Goal: Transaction & Acquisition: Purchase product/service

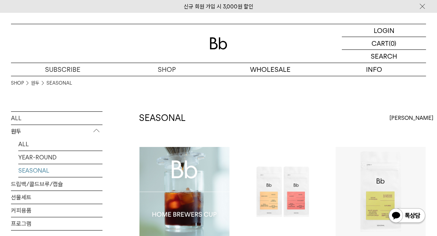
click at [22, 136] on p "원두" at bounding box center [57, 131] width 92 height 13
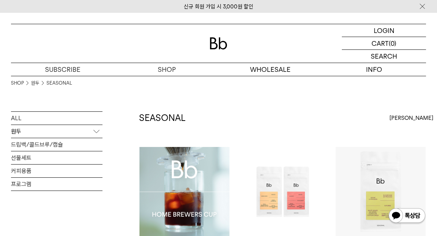
click at [0, 0] on p "로그인" at bounding box center [0, 0] width 0 height 0
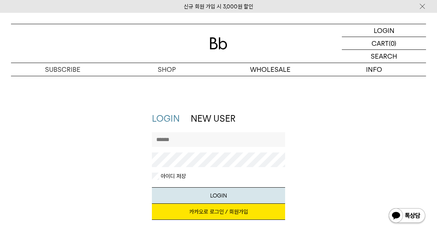
click at [229, 210] on link "카카오로 로그인 / 회원가입" at bounding box center [219, 212] width 134 height 16
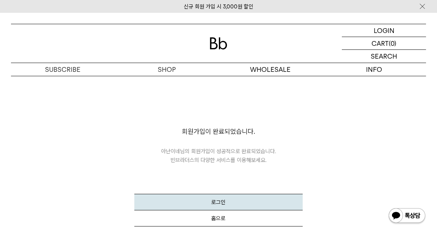
click at [212, 205] on button "로그인" at bounding box center [218, 202] width 169 height 16
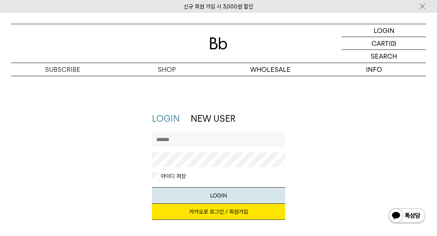
click at [226, 137] on input "text" at bounding box center [219, 139] width 134 height 15
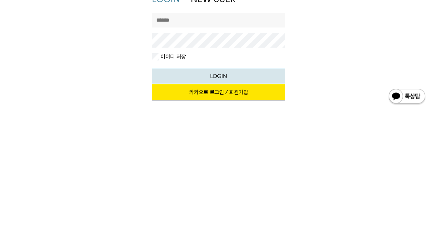
click at [222, 204] on link "카카오로 로그인 / 회원가입" at bounding box center [219, 212] width 134 height 16
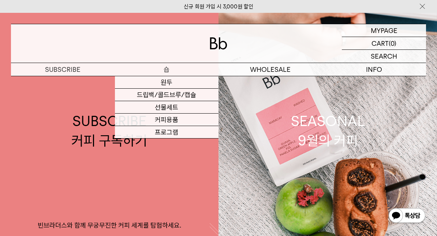
click at [164, 80] on link "원두" at bounding box center [167, 82] width 104 height 12
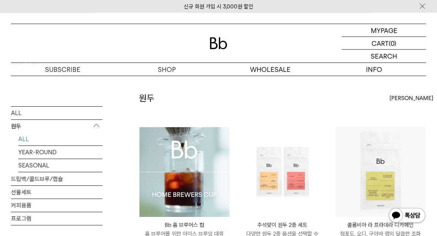
scroll to position [20, 0]
click at [21, 142] on link "ALL" at bounding box center [60, 139] width 84 height 13
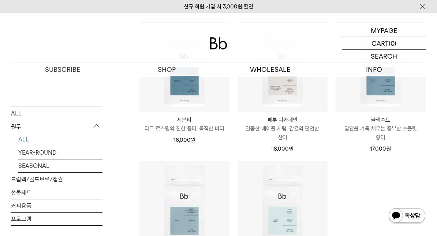
scroll to position [530, 0]
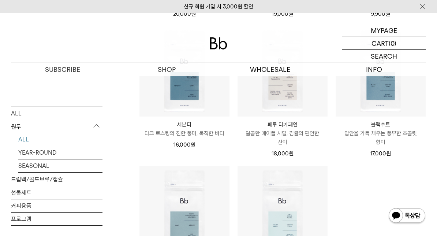
click at [381, 152] on div "블랙수트 BLACK SUIT 입안을 가득 채우는 풍부한 초콜릿 향미 17,000 원" at bounding box center [381, 96] width 91 height 140
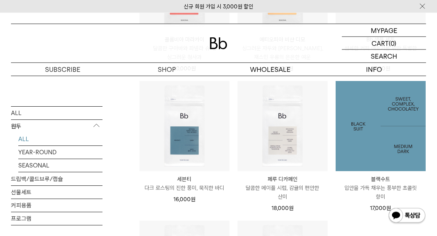
scroll to position [476, 0]
click at [374, 144] on img at bounding box center [381, 126] width 90 height 90
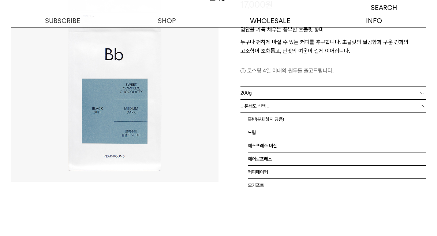
scroll to position [116, 0]
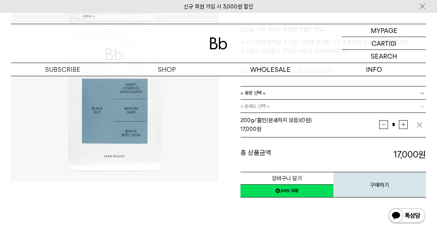
click at [288, 178] on button "장바구니 담기" at bounding box center [287, 178] width 93 height 13
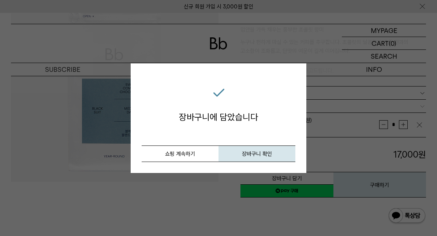
click at [185, 153] on button "쇼핑 계속하기" at bounding box center [180, 153] width 77 height 16
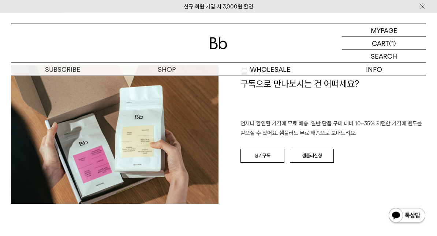
scroll to position [1144, 0]
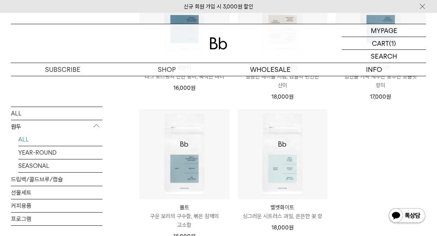
scroll to position [593, 0]
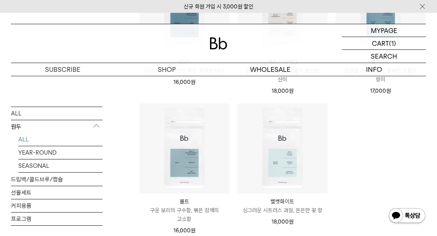
click at [186, 203] on p "몰트" at bounding box center [185, 201] width 90 height 9
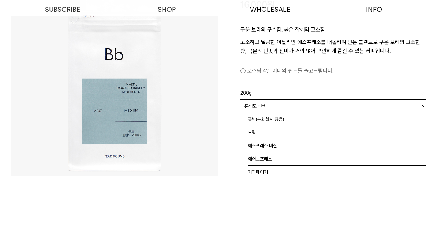
scroll to position [116, 0]
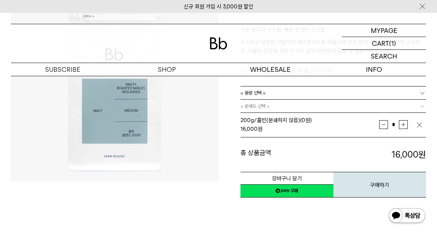
click at [306, 174] on button "장바구니 담기" at bounding box center [287, 178] width 93 height 13
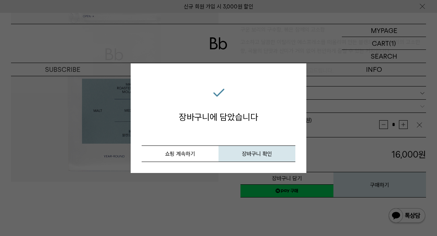
click at [179, 158] on button "쇼핑 계속하기" at bounding box center [180, 153] width 77 height 16
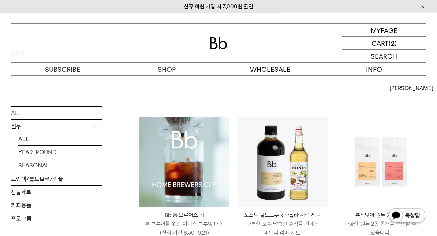
scroll to position [29, 0]
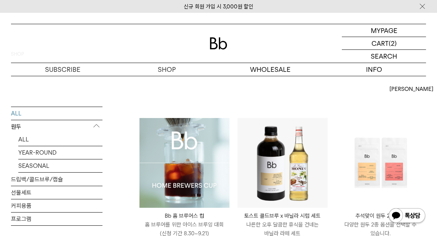
click at [77, 206] on link "커피용품" at bounding box center [57, 205] width 92 height 13
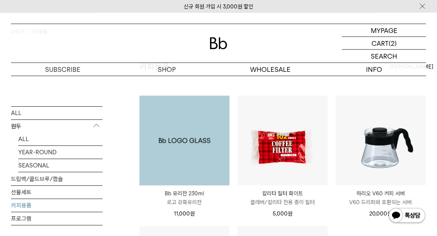
scroll to position [49, 0]
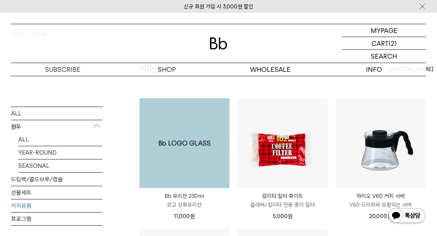
click at [190, 197] on p "Bb 유리잔 230ml" at bounding box center [185, 196] width 90 height 9
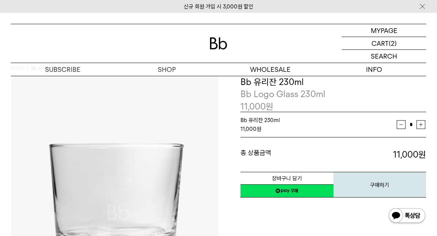
scroll to position [7, 0]
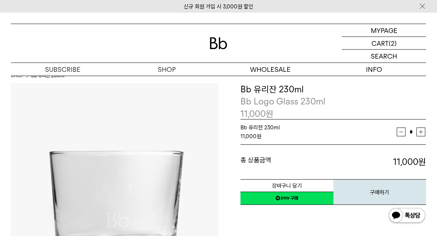
click at [382, 191] on button "구매하기" at bounding box center [380, 193] width 93 height 26
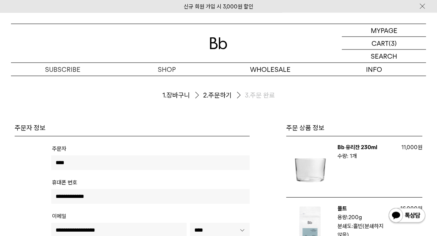
scroll to position [8, 0]
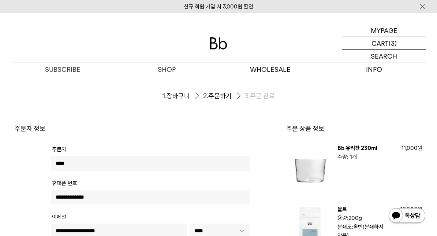
click at [351, 159] on p "수량: 1개" at bounding box center [366, 156] width 56 height 9
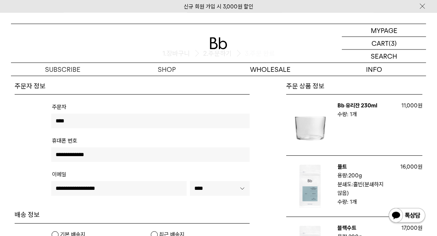
scroll to position [0, 0]
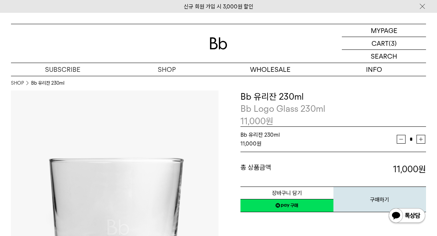
scroll to position [7, 0]
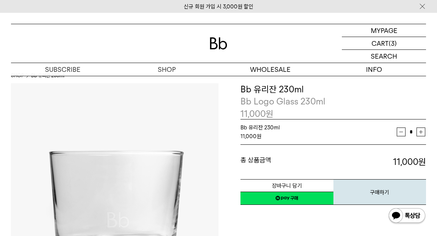
click at [312, 180] on button "장바구니 담기" at bounding box center [287, 185] width 93 height 13
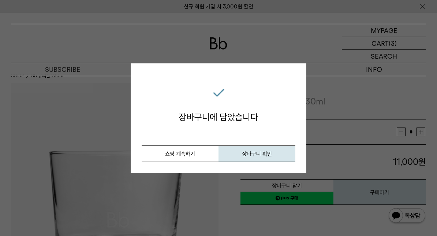
click at [204, 155] on button "쇼핑 계속하기" at bounding box center [180, 153] width 77 height 16
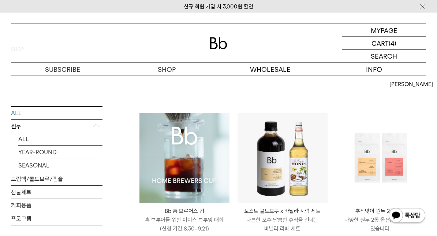
scroll to position [34, 0]
click at [196, 221] on p "홈 브루어를 위한 아이스 브루잉 대회 (신청 기간 8.30~9.21)" at bounding box center [185, 224] width 90 height 18
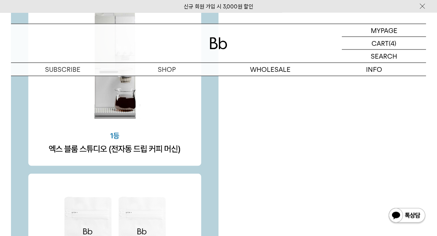
scroll to position [2036, 0]
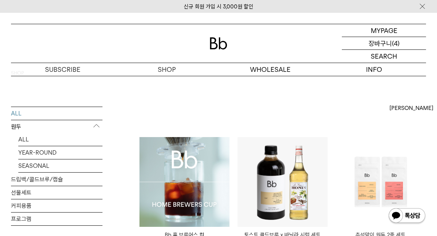
click at [391, 47] on p "장바구니" at bounding box center [380, 43] width 23 height 12
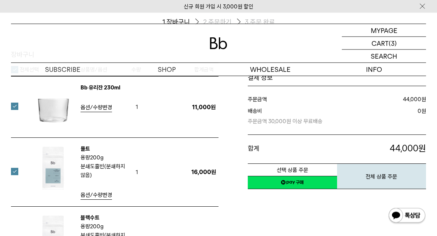
scroll to position [82, 0]
click at [96, 110] on span "옵션/수량변경" at bounding box center [97, 107] width 32 height 7
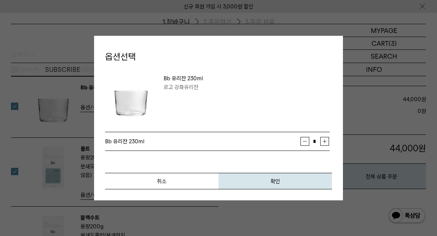
click at [327, 142] on button "증가" at bounding box center [325, 141] width 9 height 9
type input "*"
click at [274, 184] on span "확인" at bounding box center [276, 181] width 10 height 7
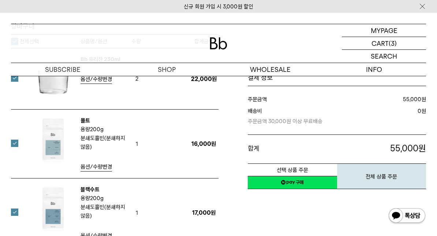
scroll to position [110, 0]
